Goal: Find specific page/section: Find specific page/section

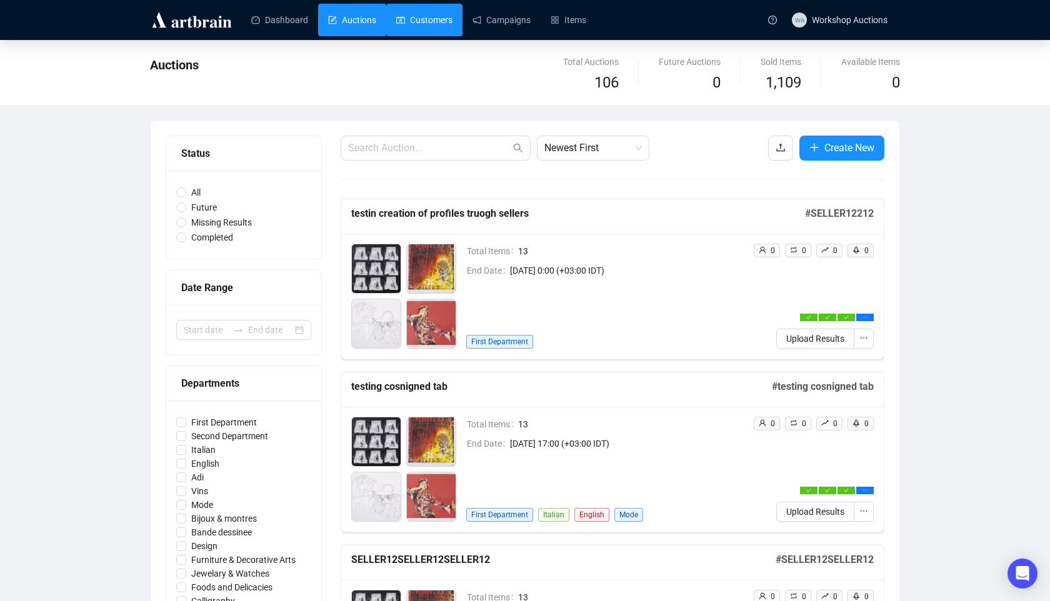
click at [414, 29] on link "Customers" at bounding box center [424, 20] width 56 height 32
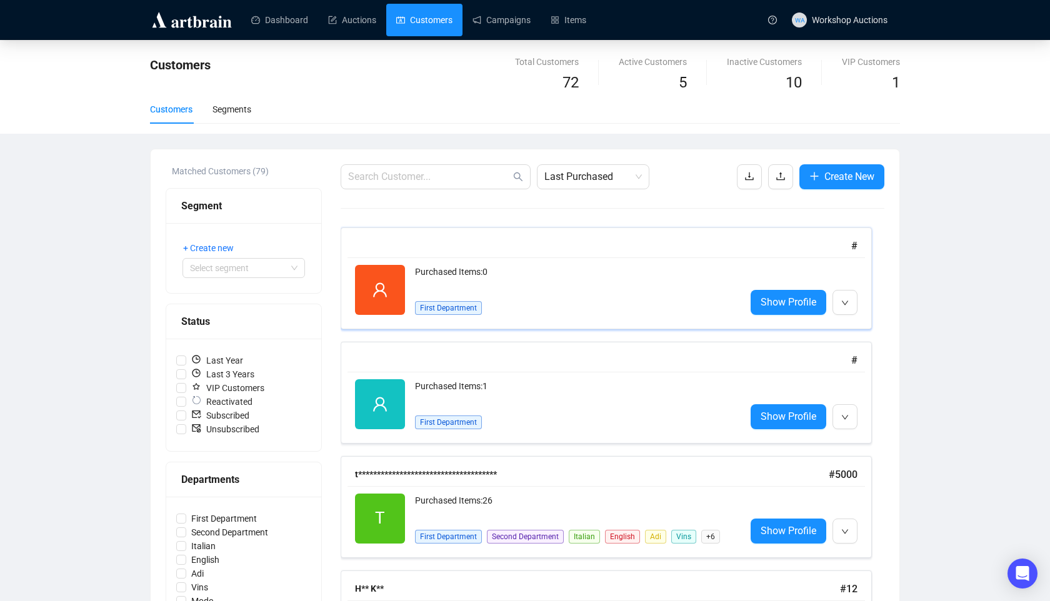
click at [806, 286] on div "Show Profile" at bounding box center [803, 290] width 107 height 50
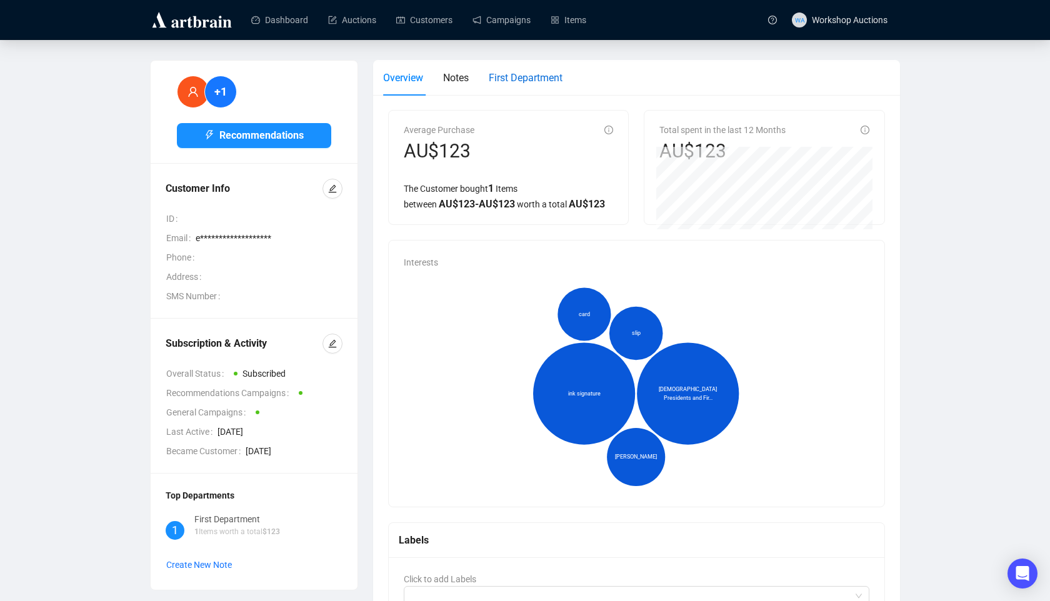
click at [555, 73] on span "First Department" at bounding box center [526, 78] width 74 height 12
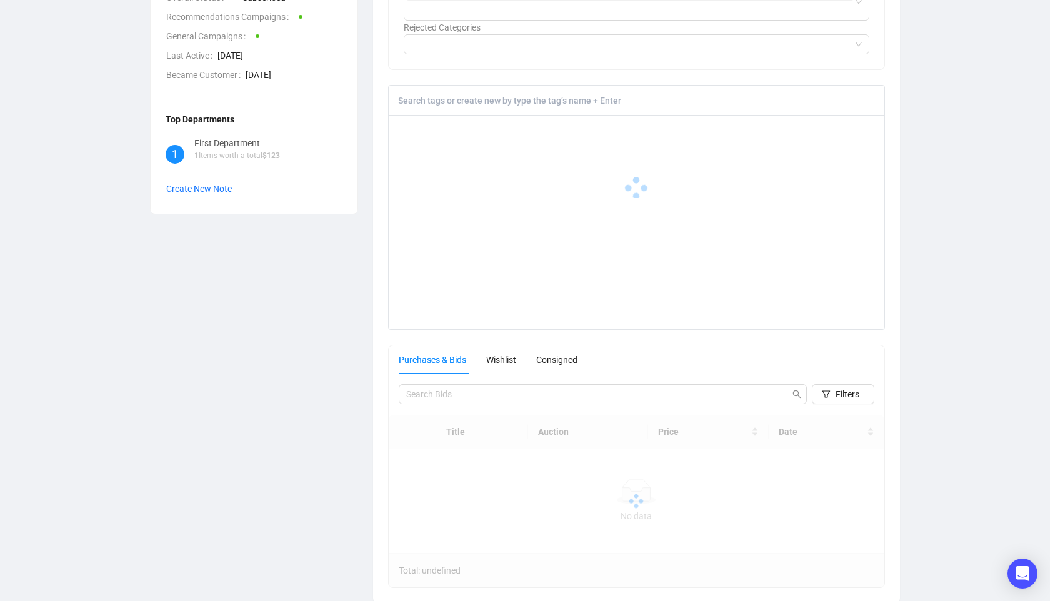
scroll to position [393, 0]
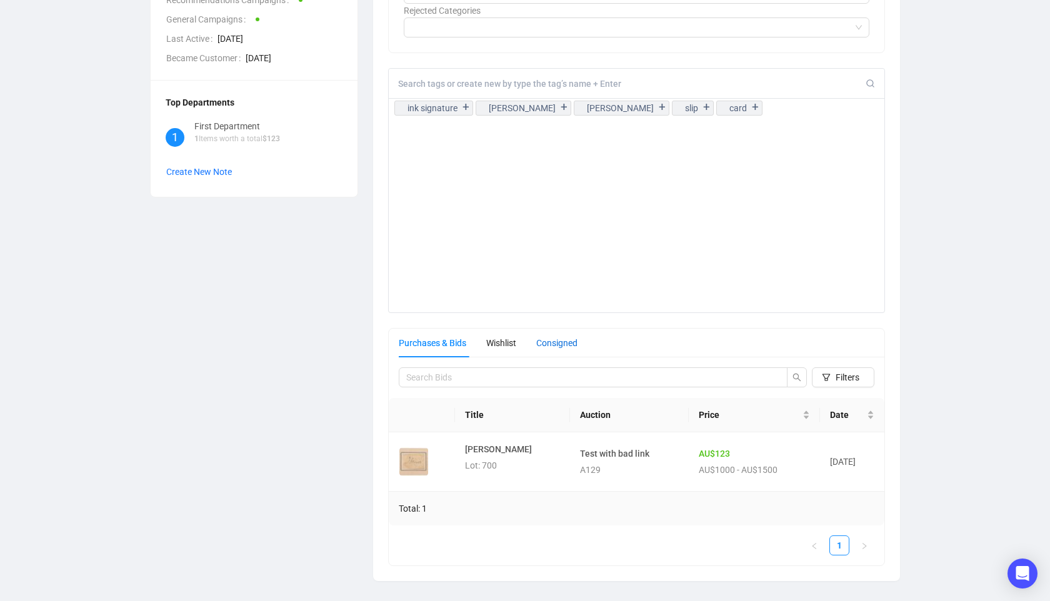
click at [562, 341] on div "Consigned" at bounding box center [556, 343] width 41 height 14
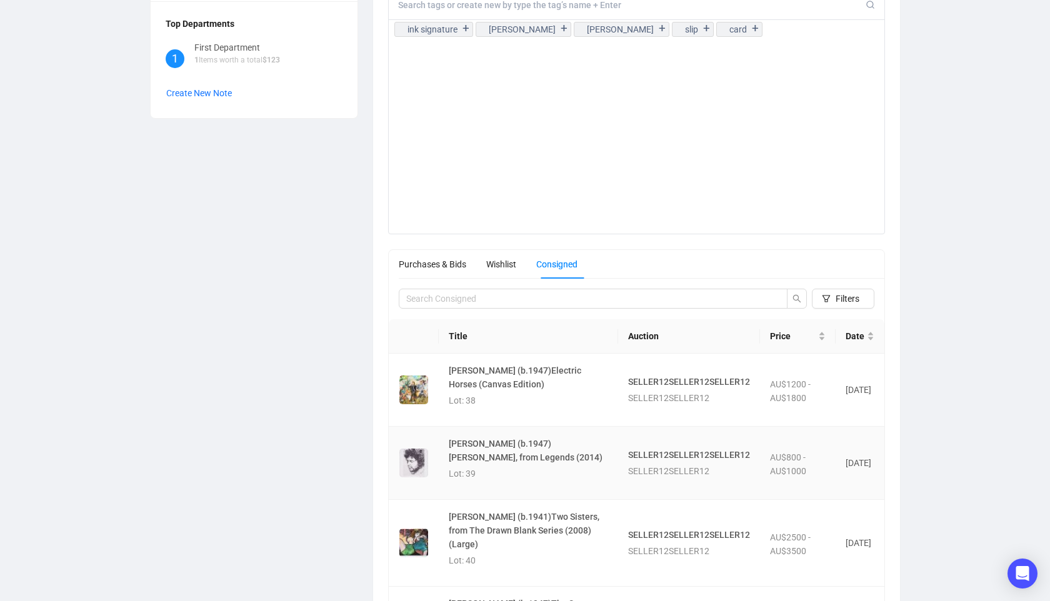
scroll to position [474, 0]
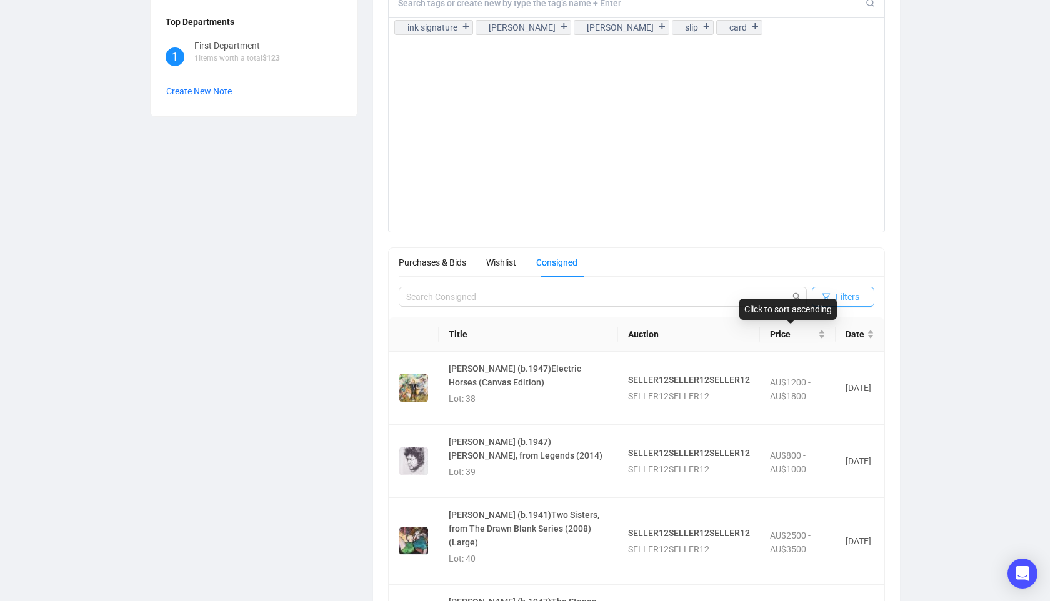
click at [838, 297] on span "Filters" at bounding box center [847, 297] width 24 height 14
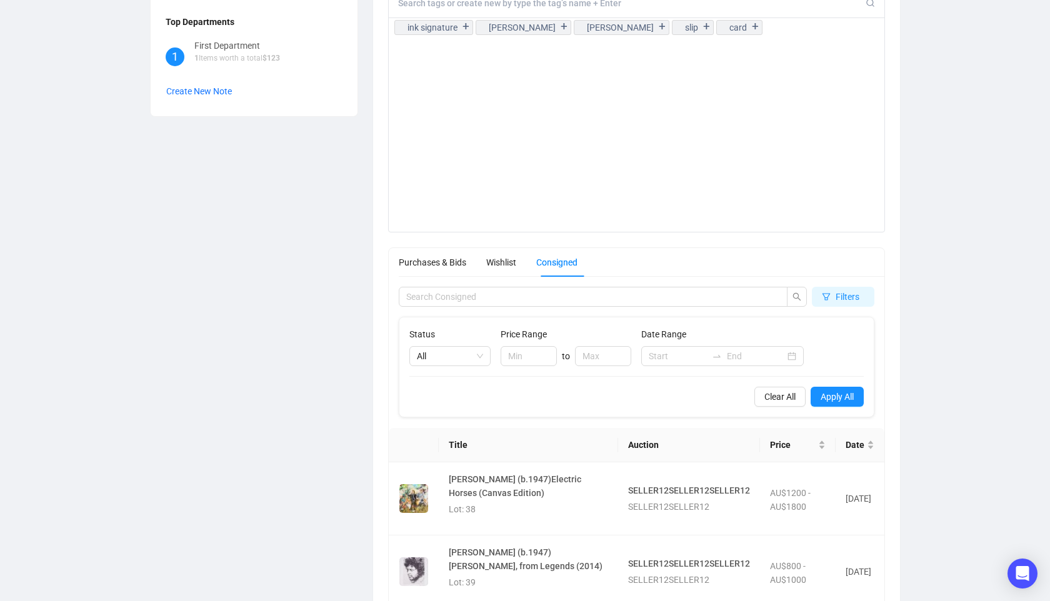
click at [559, 355] on div "to" at bounding box center [565, 356] width 131 height 20
click at [529, 357] on input at bounding box center [528, 356] width 55 height 19
click at [552, 357] on span "Decrease Value" at bounding box center [549, 359] width 14 height 11
click at [466, 362] on span "All" at bounding box center [450, 356] width 66 height 19
click at [457, 418] on div "Not Sold" at bounding box center [449, 421] width 61 height 14
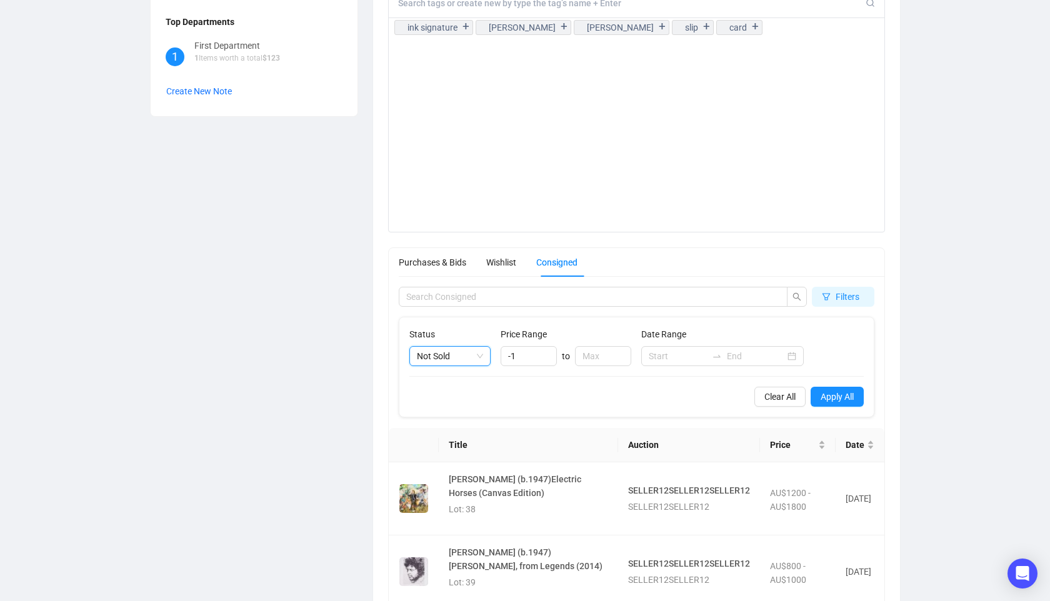
click at [452, 362] on span "Not Sold" at bounding box center [450, 356] width 66 height 19
click at [464, 402] on div "Sold" at bounding box center [449, 401] width 61 height 14
click at [457, 355] on span "Sold" at bounding box center [450, 356] width 66 height 19
click at [547, 397] on div "Clear All Apply All" at bounding box center [636, 397] width 454 height 20
click at [546, 357] on span "Decrease Value" at bounding box center [549, 359] width 14 height 11
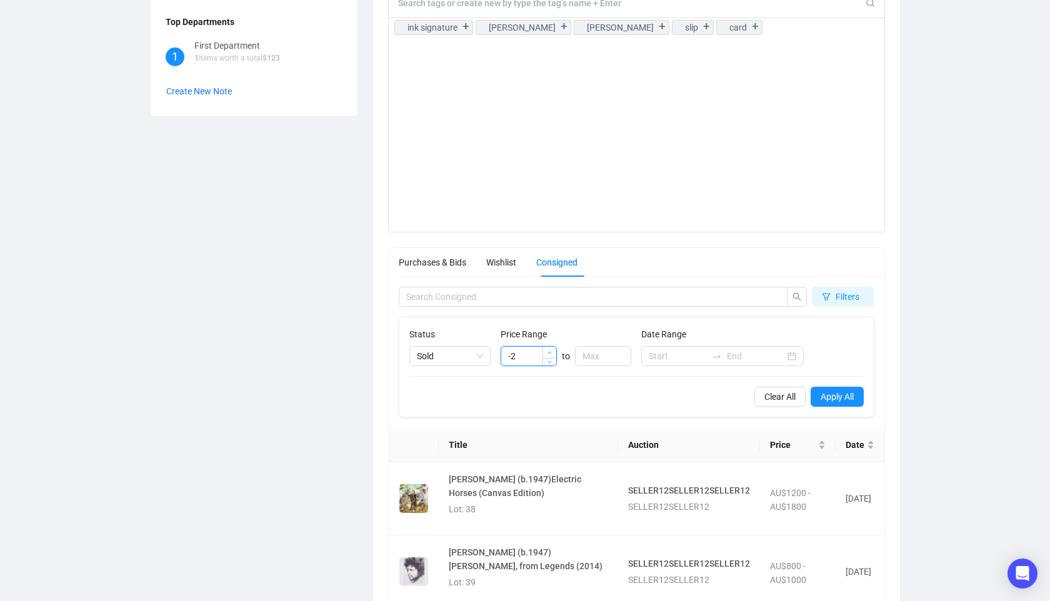
type input "-1"
click at [549, 348] on span "Increase Value" at bounding box center [549, 352] width 14 height 11
click at [450, 369] on div "Status Sold Price Range to Date Range Clear All Apply All" at bounding box center [636, 366] width 474 height 99
click at [446, 361] on span "Sold" at bounding box center [450, 356] width 66 height 19
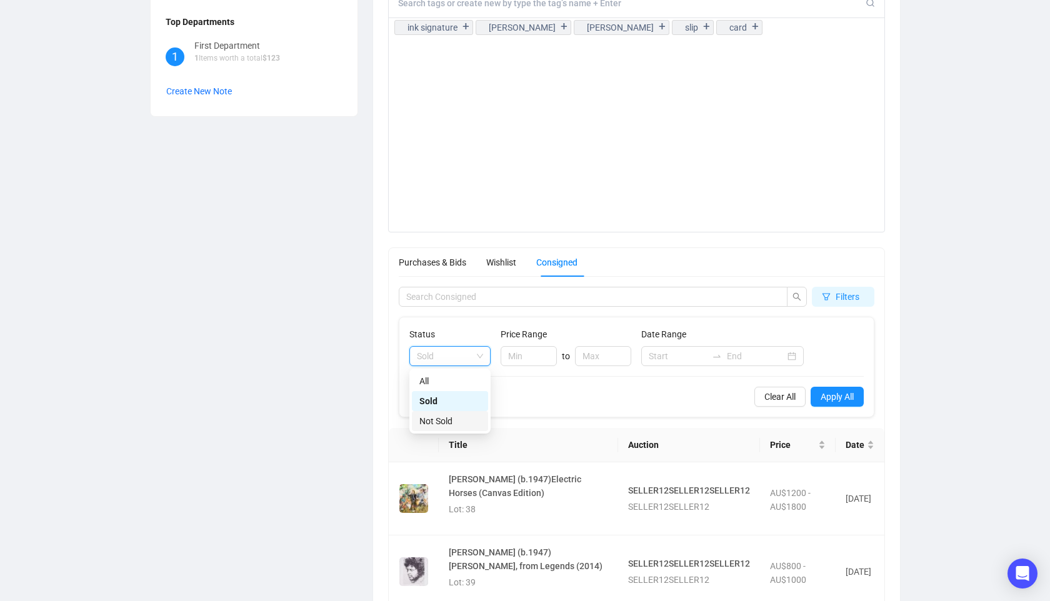
click at [452, 424] on div "Not Sold" at bounding box center [449, 421] width 61 height 14
click at [474, 361] on span "Not Sold" at bounding box center [450, 356] width 66 height 19
click at [468, 417] on div "Not Sold" at bounding box center [449, 421] width 61 height 14
click at [542, 336] on label "Price Range" at bounding box center [527, 334] width 54 height 14
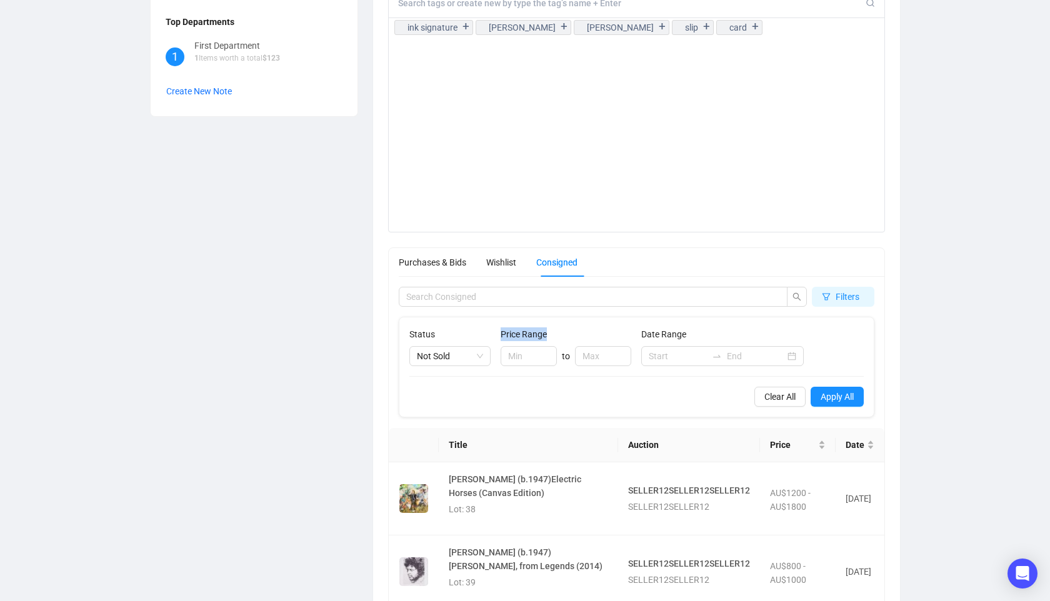
click at [542, 336] on label "Price Range" at bounding box center [527, 334] width 54 height 14
copy div "Price Range"
click at [452, 359] on span "Not Sold" at bounding box center [450, 356] width 66 height 19
click at [462, 407] on div "Sold" at bounding box center [449, 401] width 61 height 14
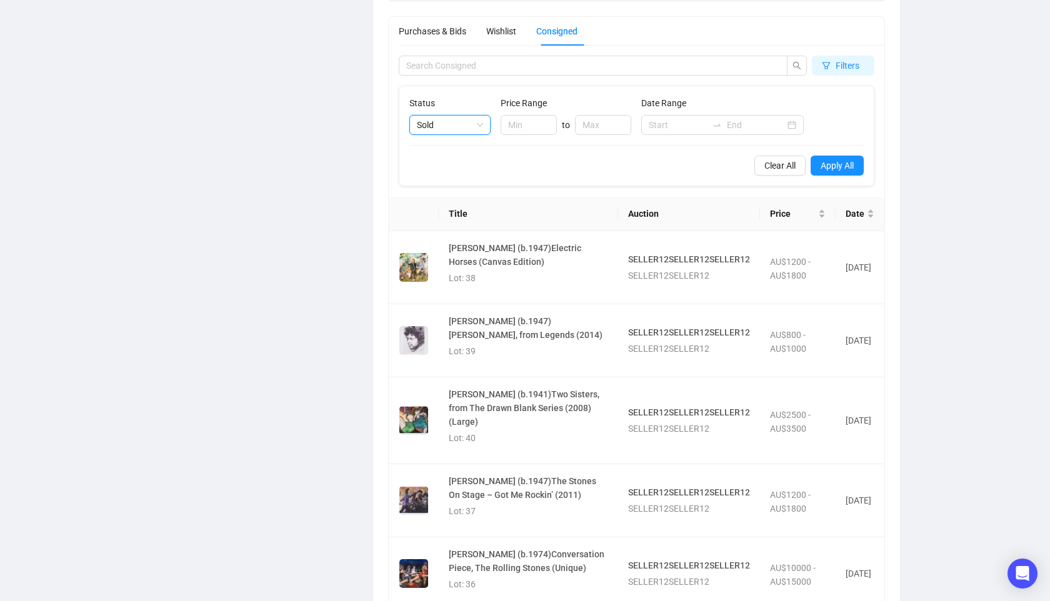
scroll to position [640, 0]
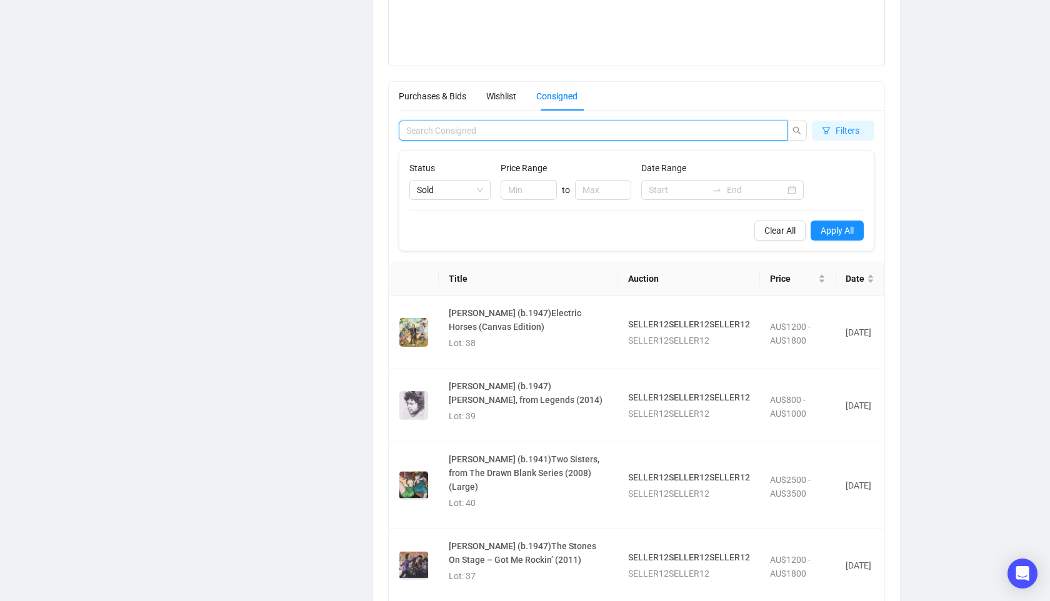
click at [706, 126] on input "search" at bounding box center [588, 131] width 364 height 14
